Goal: Use online tool/utility: Utilize a website feature to perform a specific function

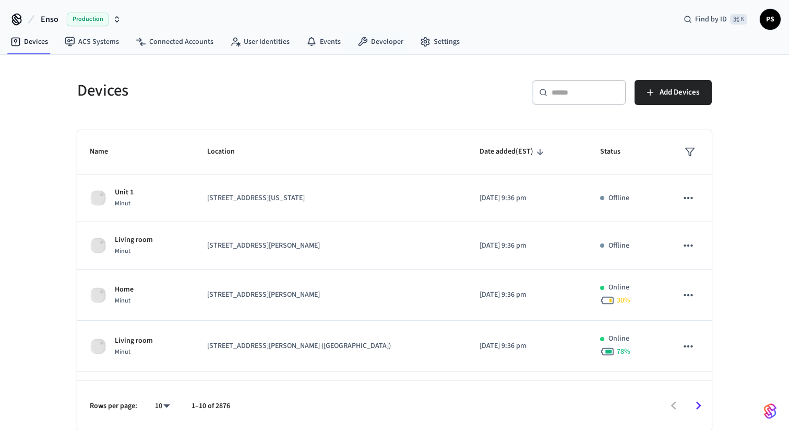
click at [377, 27] on div "Enso Production Find by ID ⌘ K PS" at bounding box center [394, 15] width 789 height 30
click at [377, 37] on link "Developer" at bounding box center [380, 41] width 63 height 19
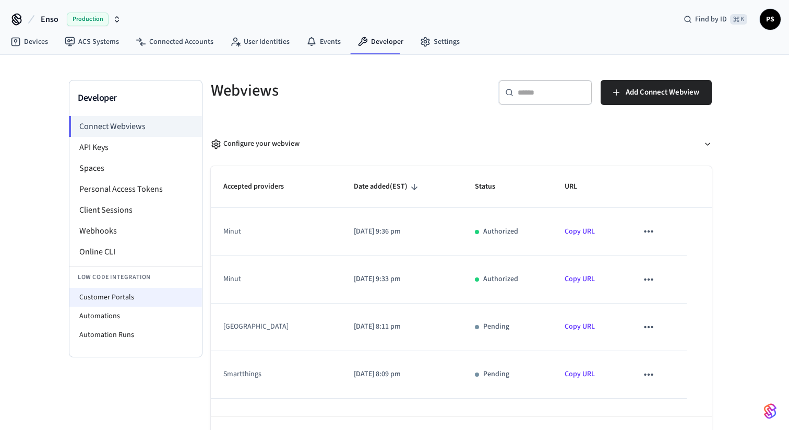
click at [103, 297] on li "Customer Portals" at bounding box center [135, 297] width 133 height 19
select select "**********"
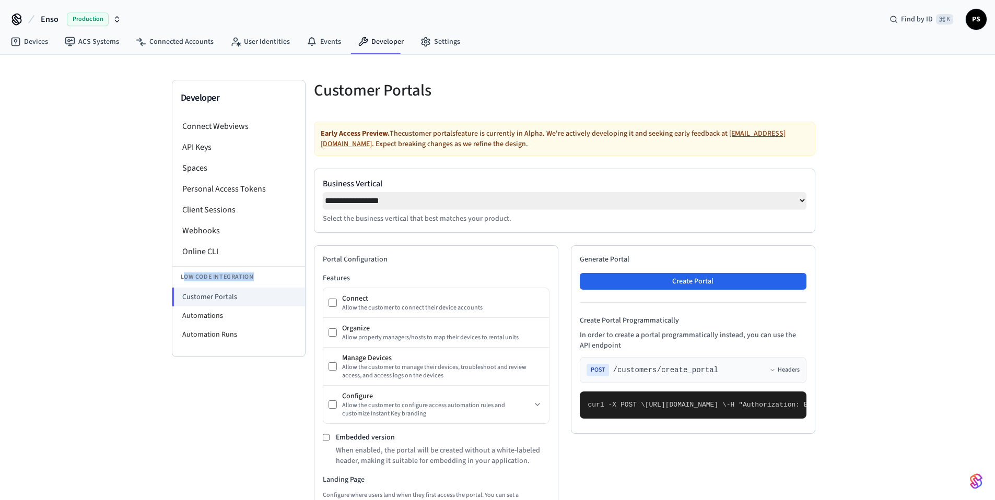
drag, startPoint x: 190, startPoint y: 278, endPoint x: 277, endPoint y: 281, distance: 87.8
click at [277, 281] on li "Low Code Integration" at bounding box center [238, 276] width 133 height 21
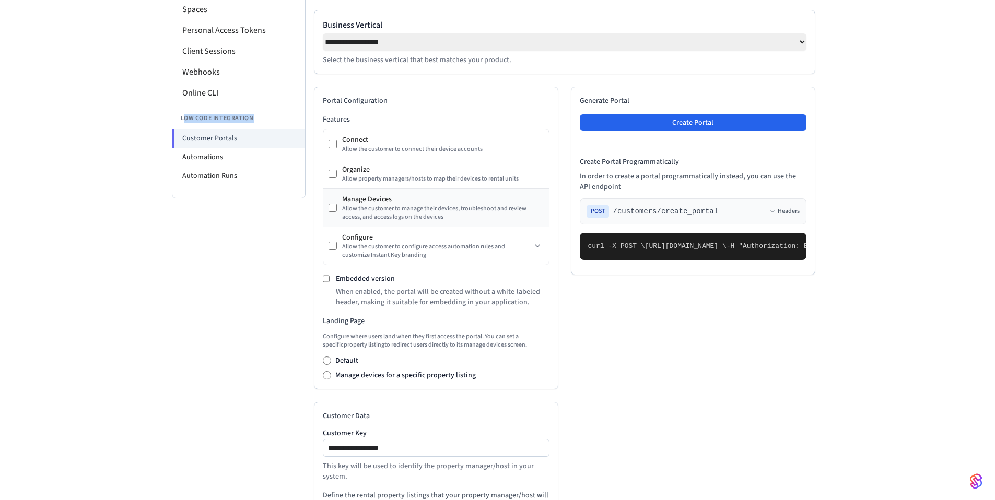
scroll to position [163, 0]
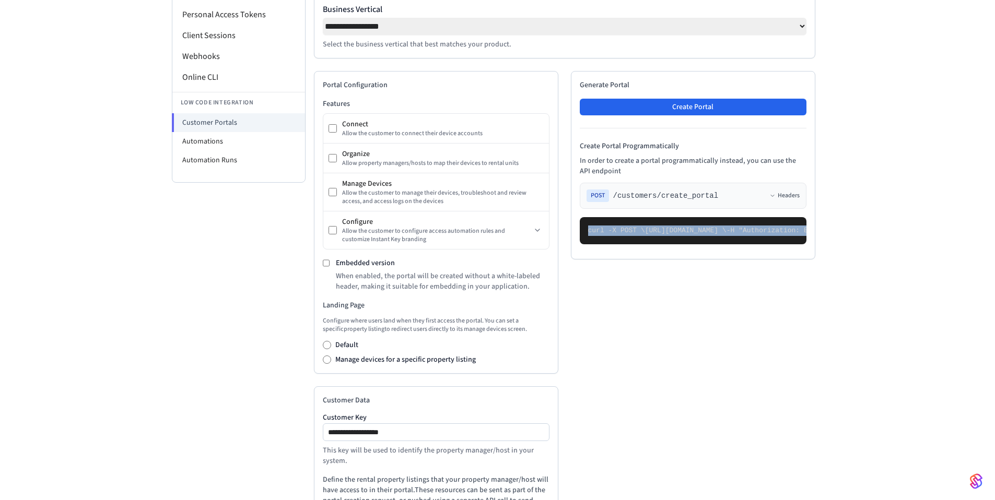
drag, startPoint x: 587, startPoint y: 242, endPoint x: 647, endPoint y: 319, distance: 97.1
click at [647, 244] on pre "curl -X POST \ [URL][DOMAIN_NAME] \ -H "Authorization: Bearer seam_api_key_1234…" at bounding box center [692, 230] width 227 height 27
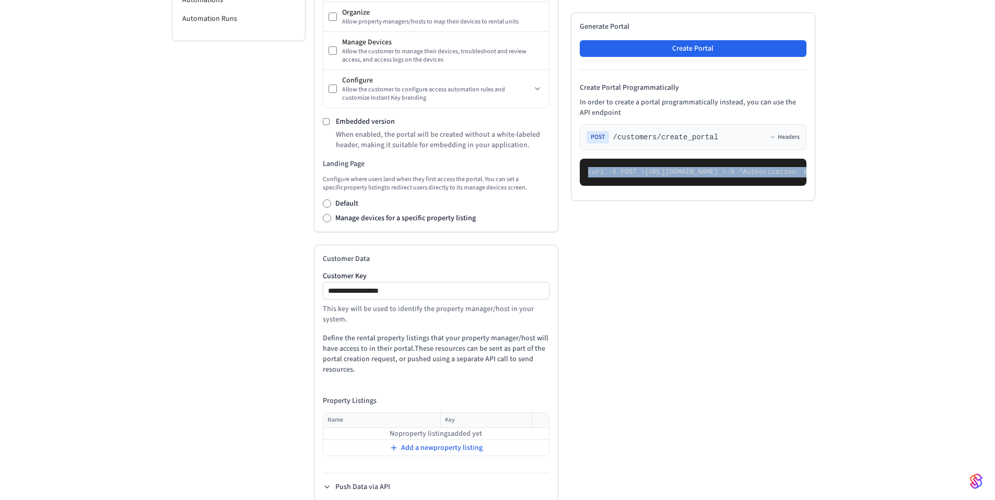
scroll to position [315, 0]
click at [689, 58] on div "Generate Portal Create Portal Create Portal Programmatically In order to create…" at bounding box center [693, 107] width 244 height 188
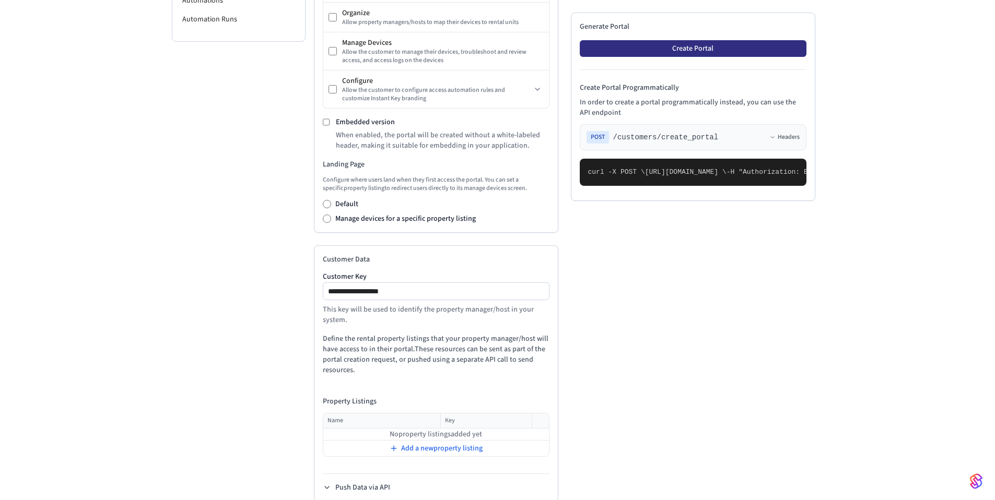
click at [690, 53] on button "Create Portal" at bounding box center [692, 48] width 227 height 17
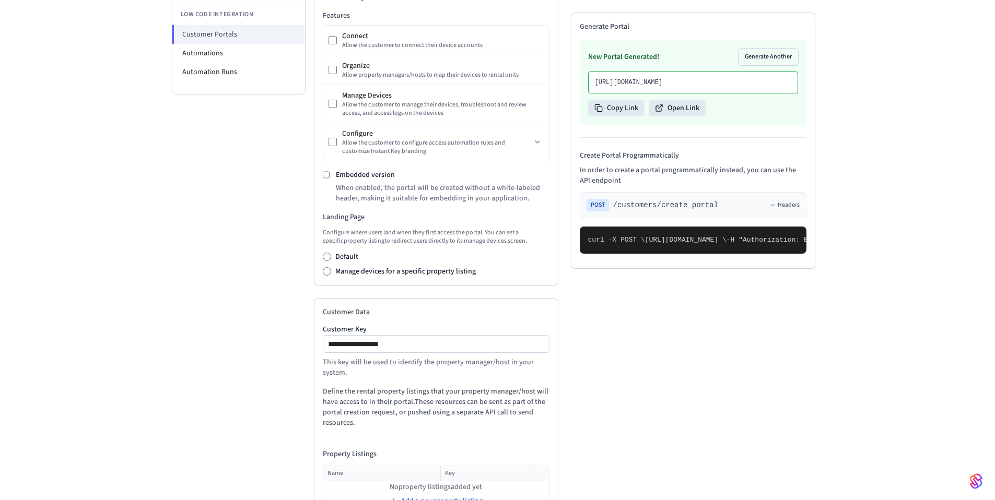
scroll to position [262, 0]
drag, startPoint x: 598, startPoint y: 79, endPoint x: 689, endPoint y: 96, distance: 92.8
click at [689, 87] on p "[URL][DOMAIN_NAME]" at bounding box center [693, 82] width 196 height 8
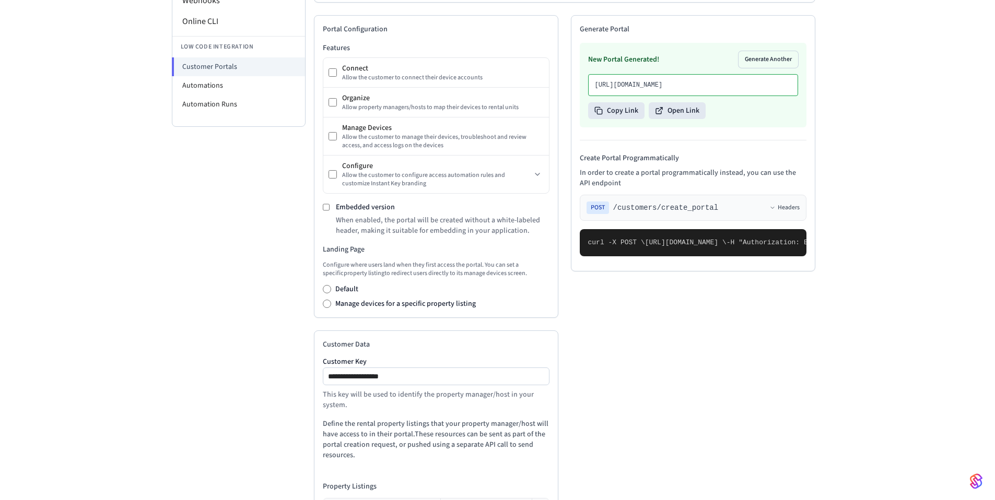
scroll to position [190, 0]
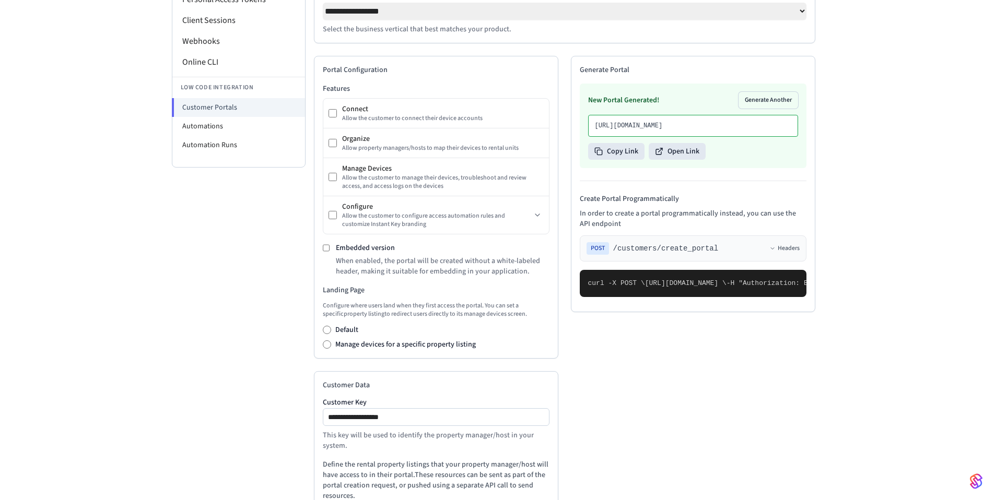
click at [679, 160] on div "New Portal Generated! Generate Another [URL][DOMAIN_NAME] Copy Link Open Link" at bounding box center [692, 126] width 227 height 85
click at [680, 160] on button "Open Link" at bounding box center [676, 151] width 57 height 17
